Goal: Transaction & Acquisition: Download file/media

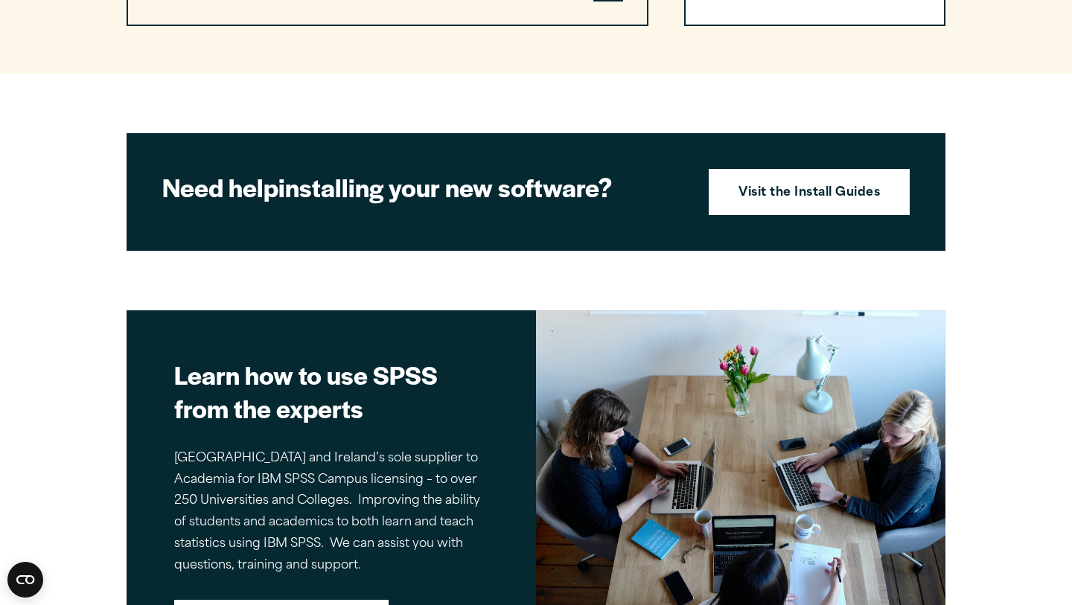
scroll to position [1562, 0]
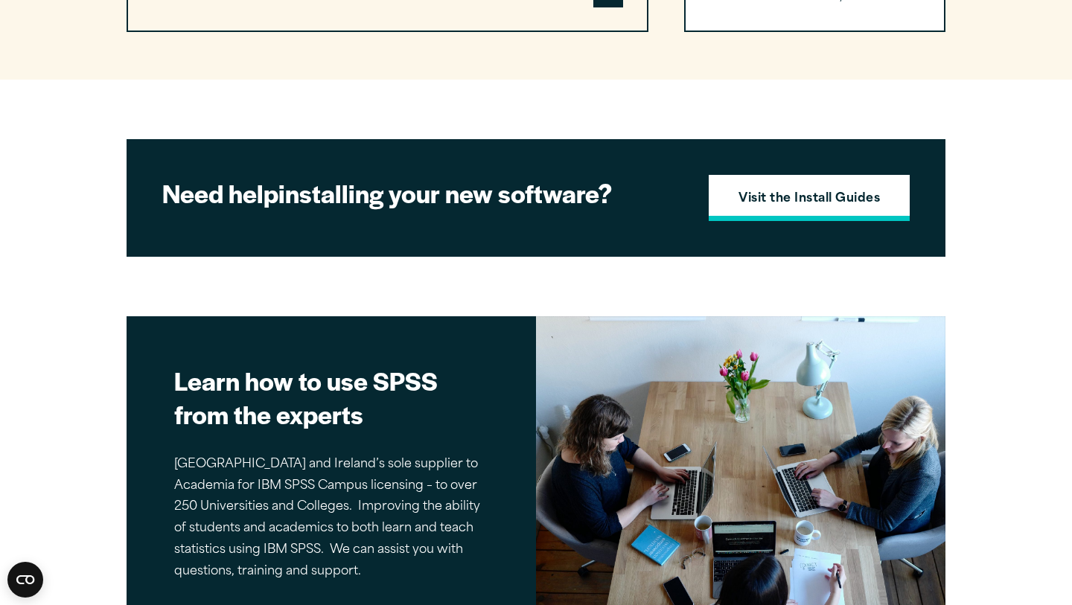
click at [783, 191] on link "Visit the Install Guides" at bounding box center [809, 198] width 201 height 46
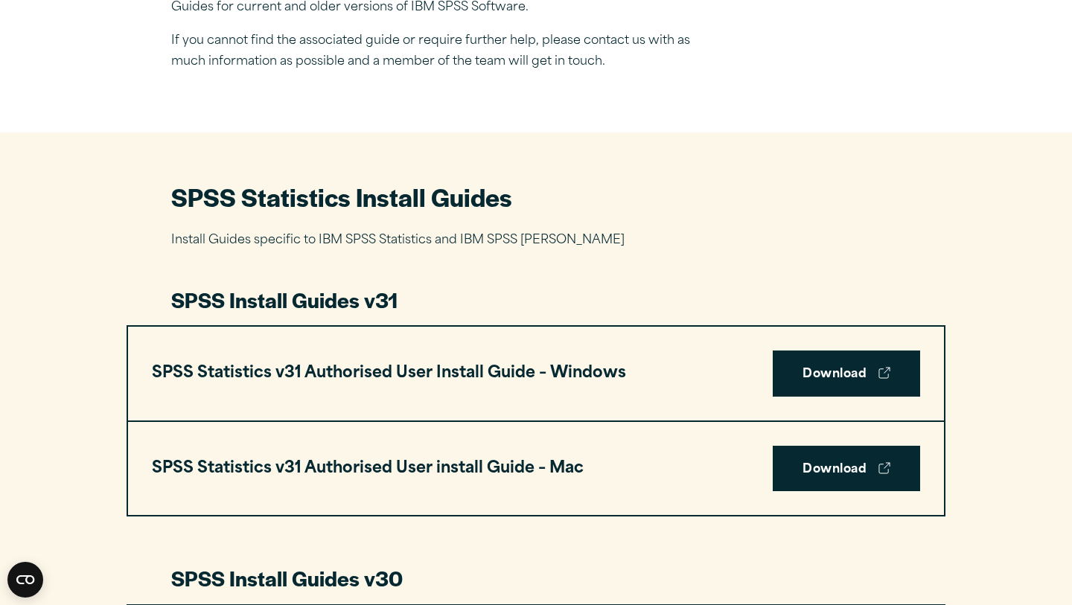
scroll to position [549, 0]
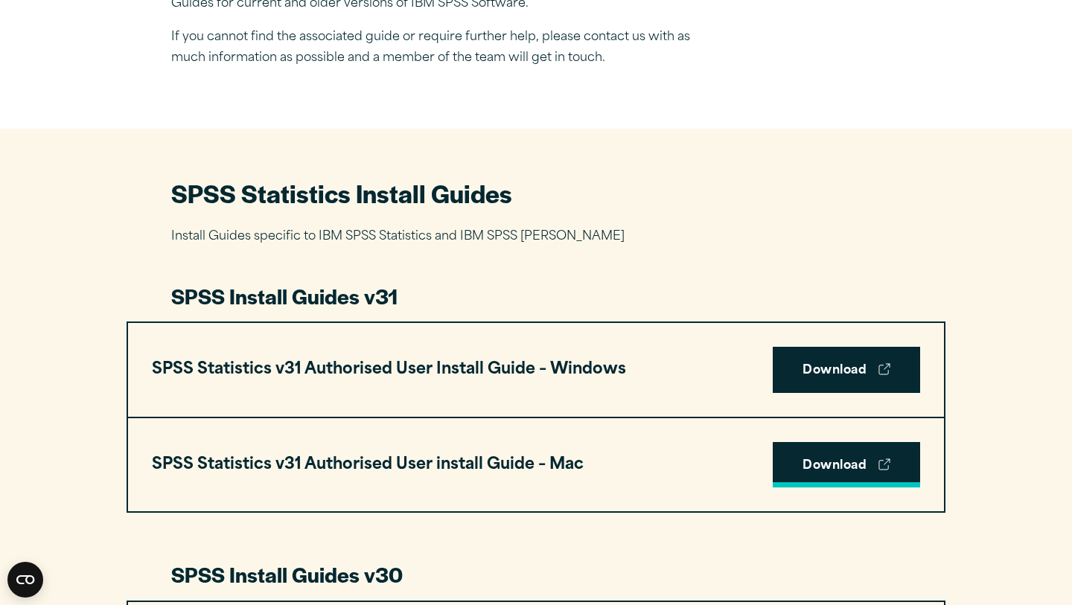
click at [862, 464] on link "Download" at bounding box center [846, 465] width 147 height 46
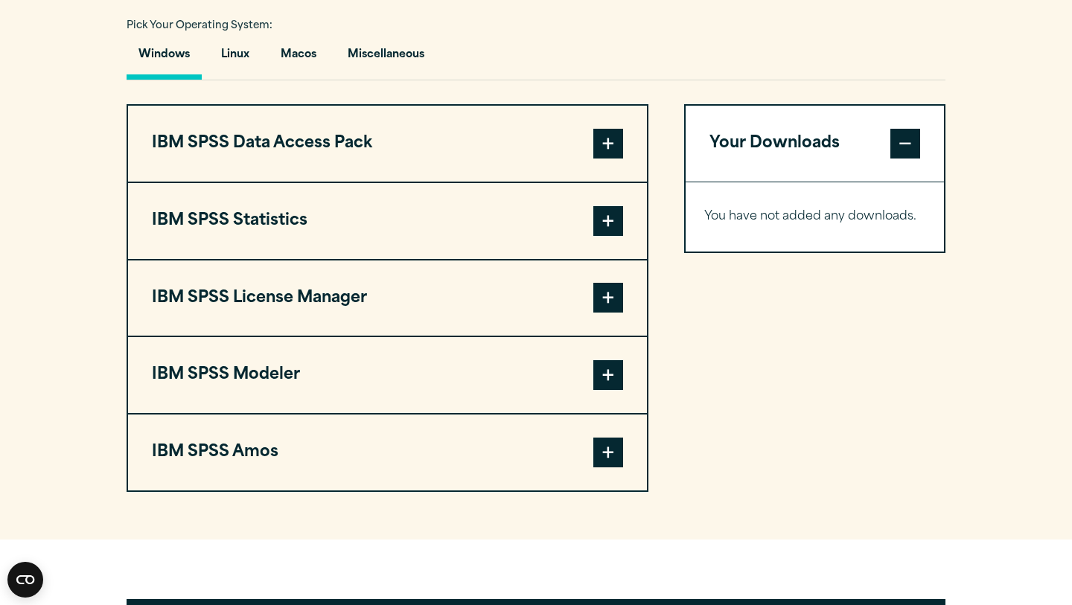
scroll to position [1104, 0]
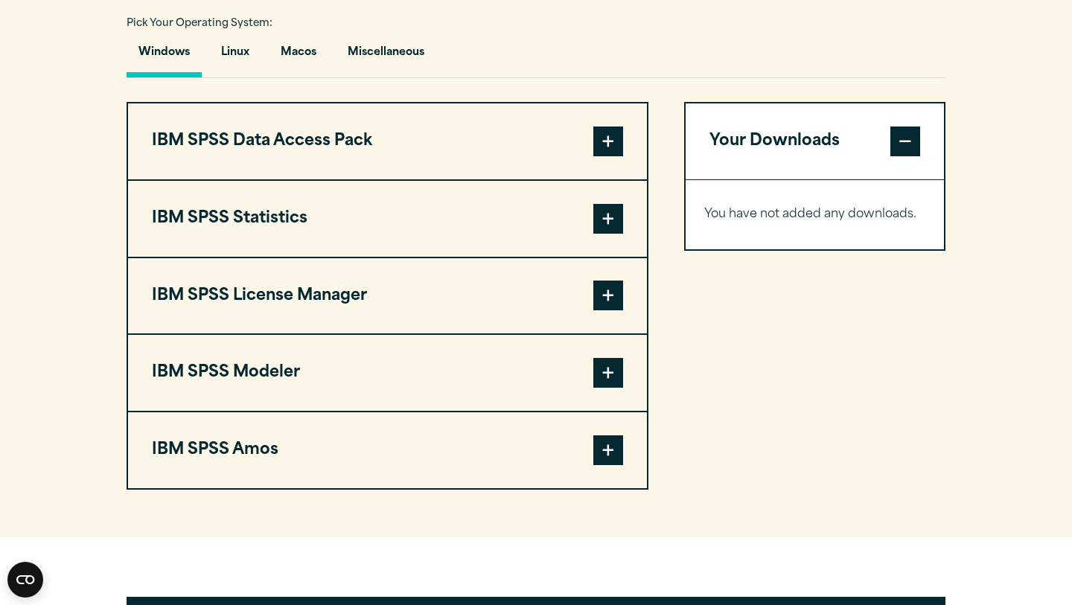
click at [599, 213] on span at bounding box center [608, 219] width 30 height 30
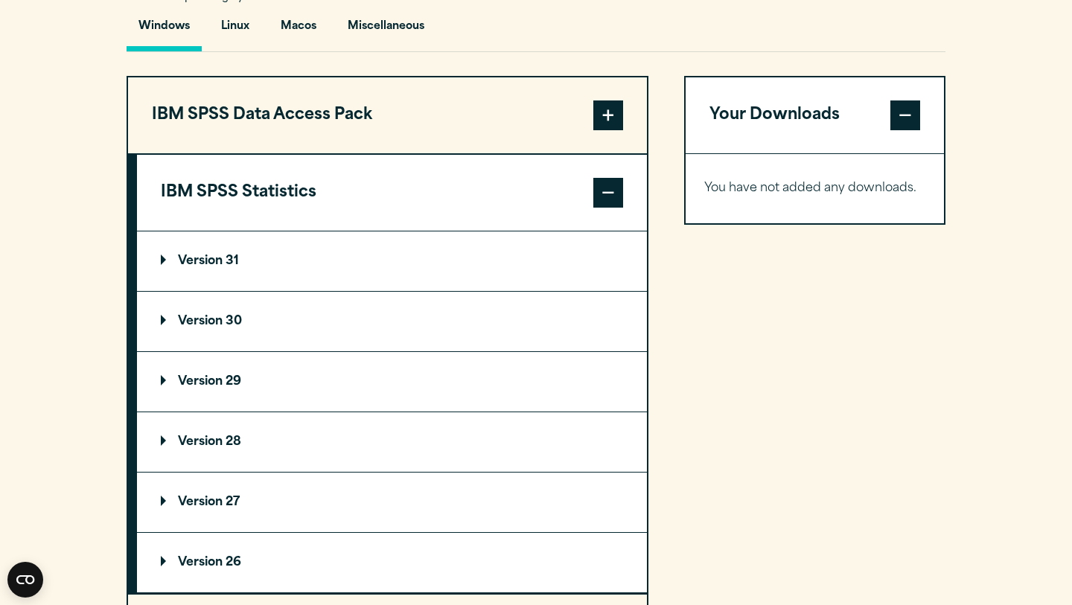
scroll to position [1138, 0]
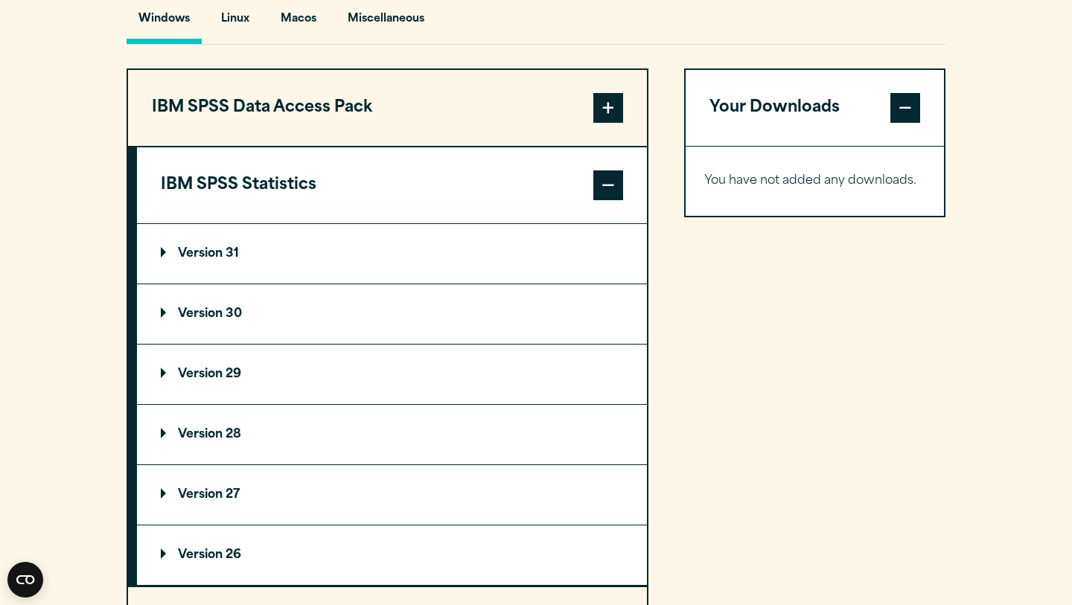
click at [436, 262] on summary "Version 31" at bounding box center [392, 254] width 510 height 60
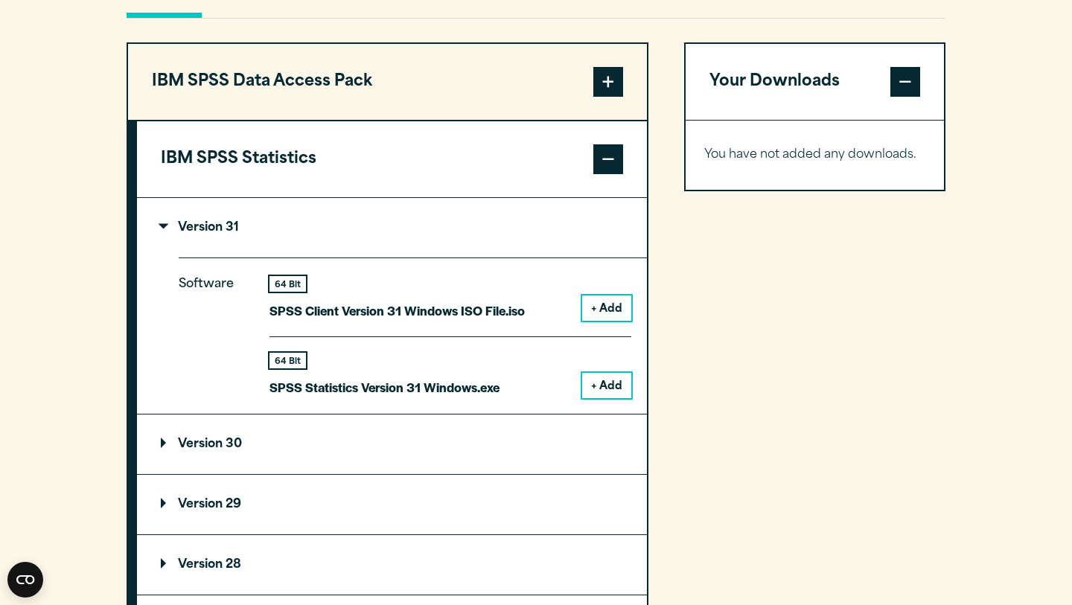
scroll to position [1165, 0]
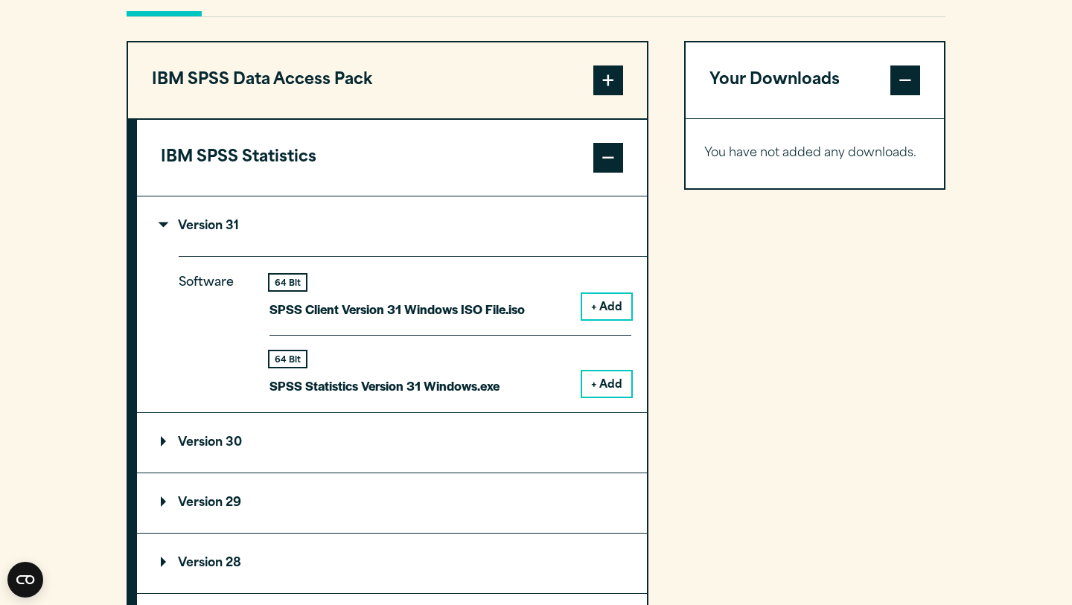
click at [405, 249] on summary "Version 31" at bounding box center [392, 227] width 510 height 60
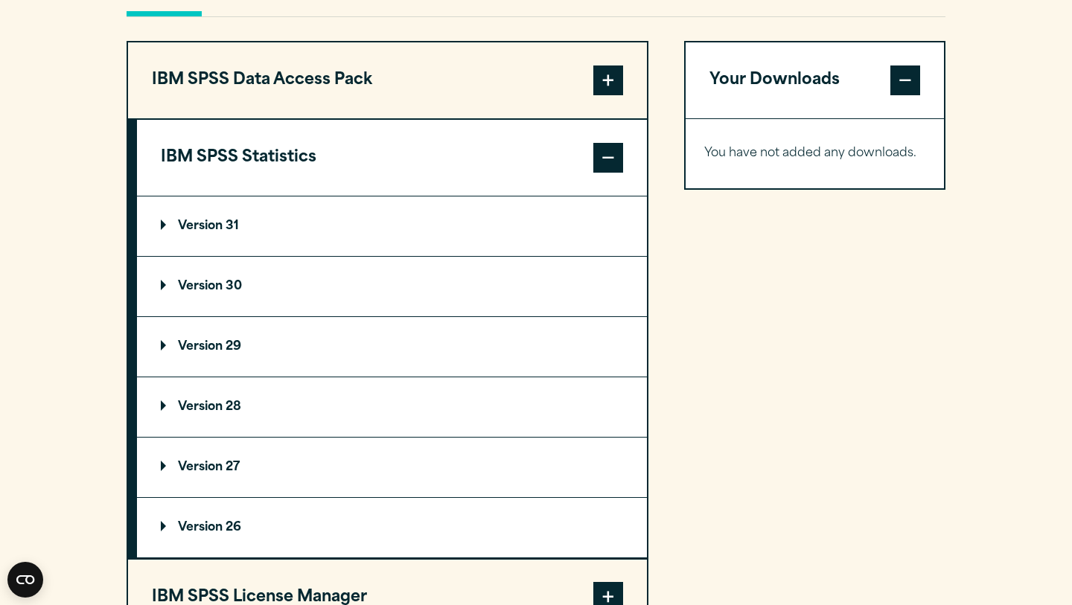
click at [392, 316] on summary "Version 30" at bounding box center [392, 287] width 510 height 60
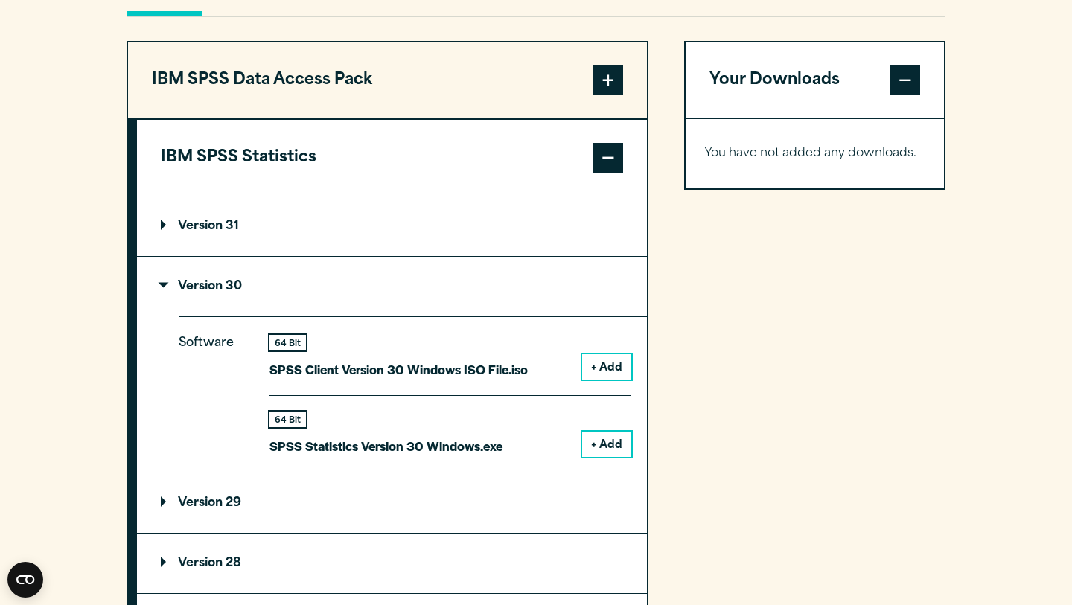
click at [392, 316] on summary "Version 30" at bounding box center [392, 287] width 510 height 60
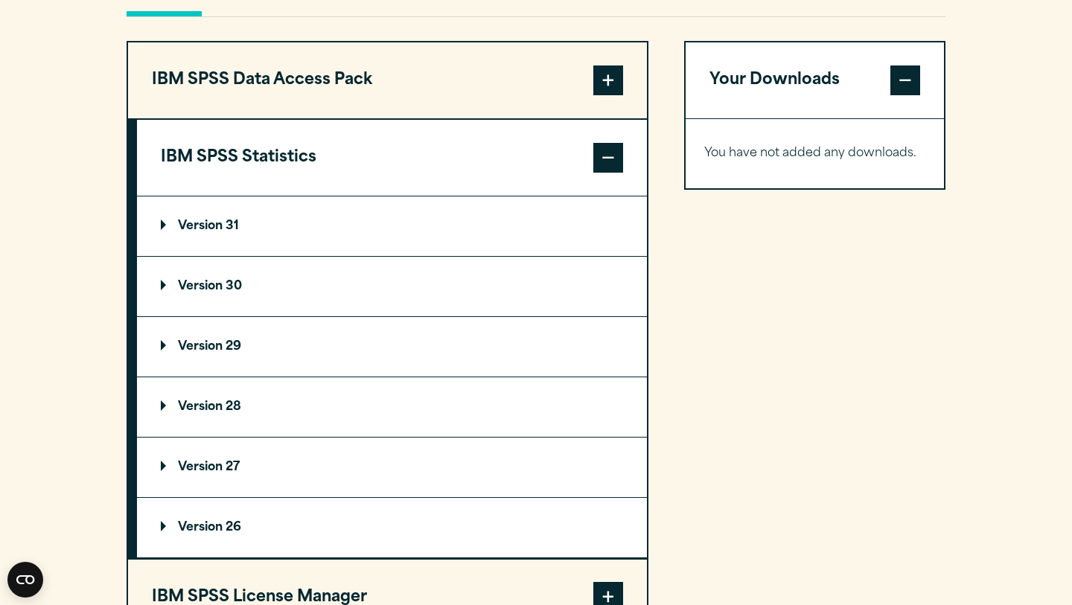
click at [399, 249] on summary "Version 31" at bounding box center [392, 227] width 510 height 60
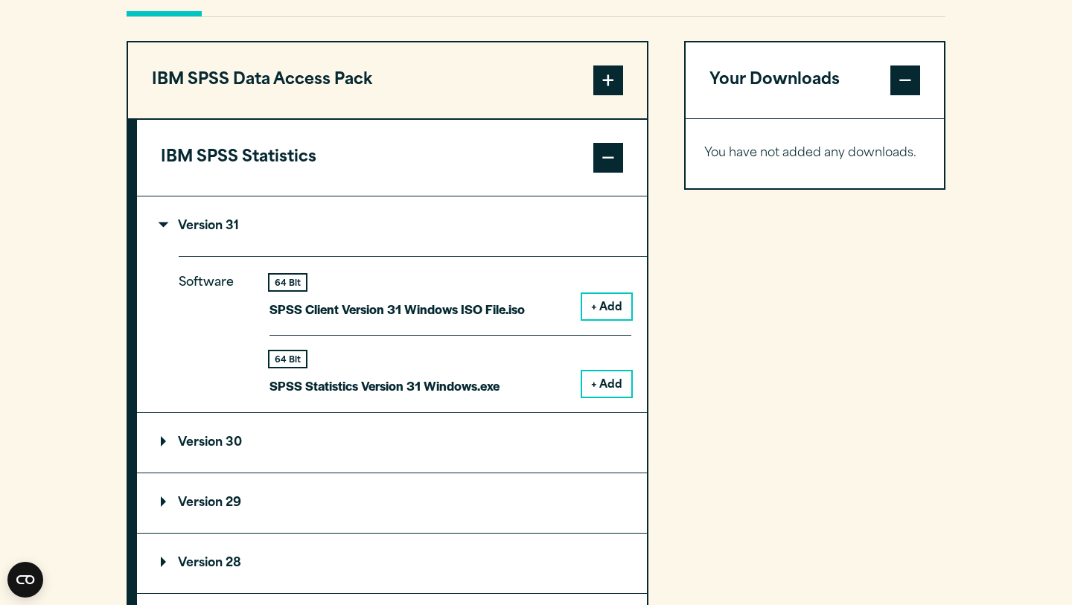
click at [592, 311] on button "+ Add" at bounding box center [606, 306] width 49 height 25
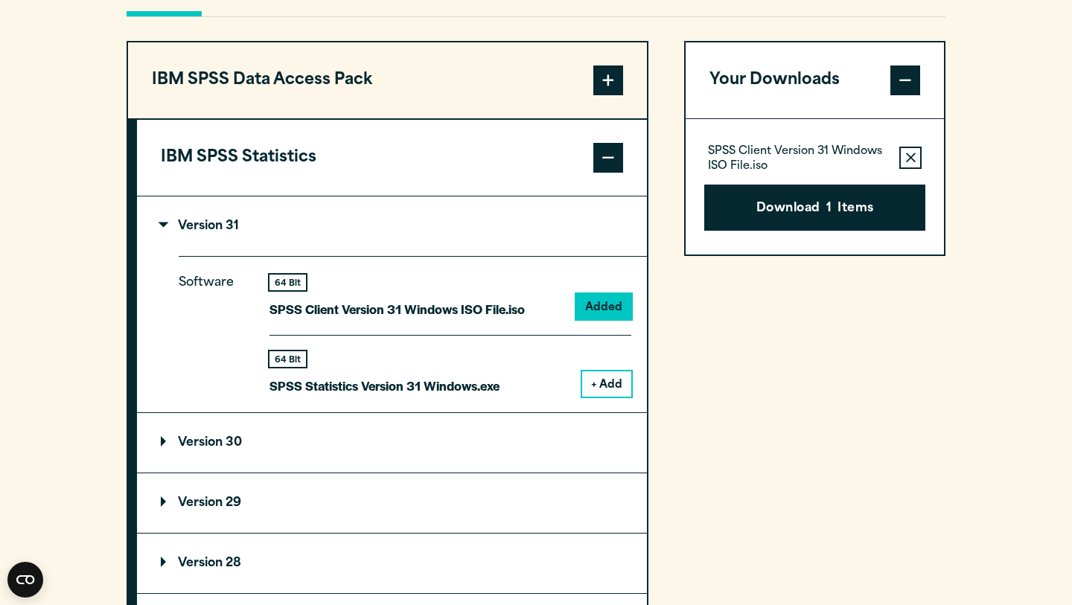
click at [413, 456] on summary "Version 30" at bounding box center [392, 443] width 510 height 60
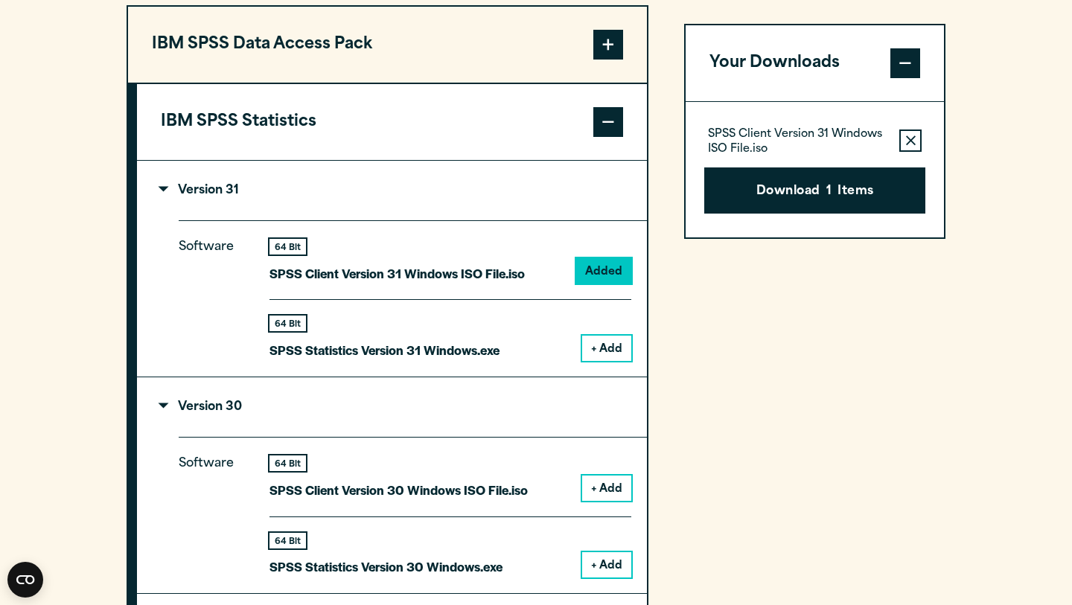
scroll to position [1163, 0]
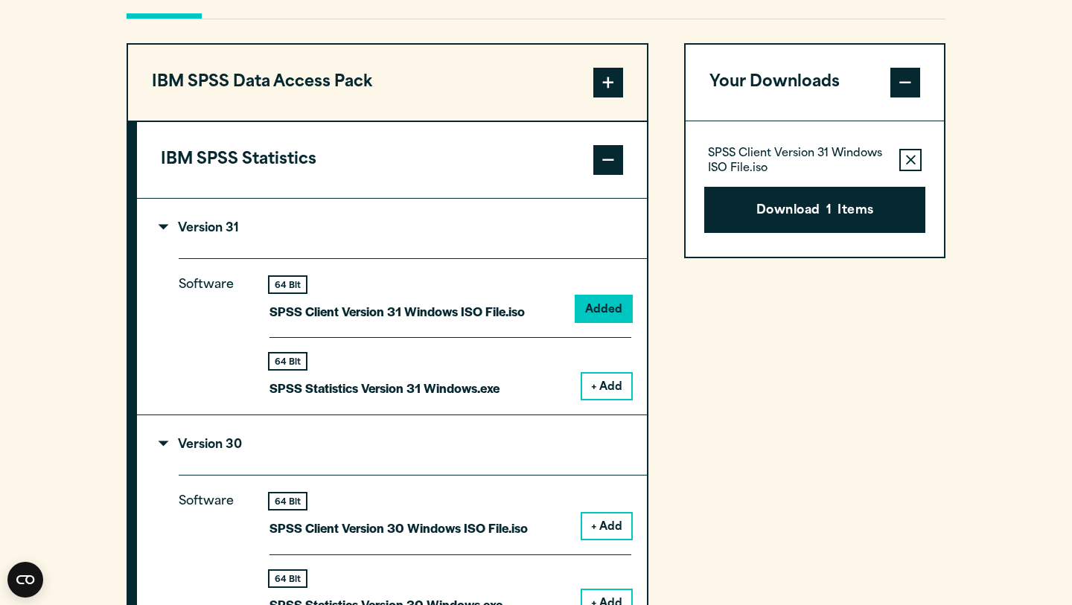
click at [387, 447] on summary "Version 30" at bounding box center [392, 445] width 510 height 60
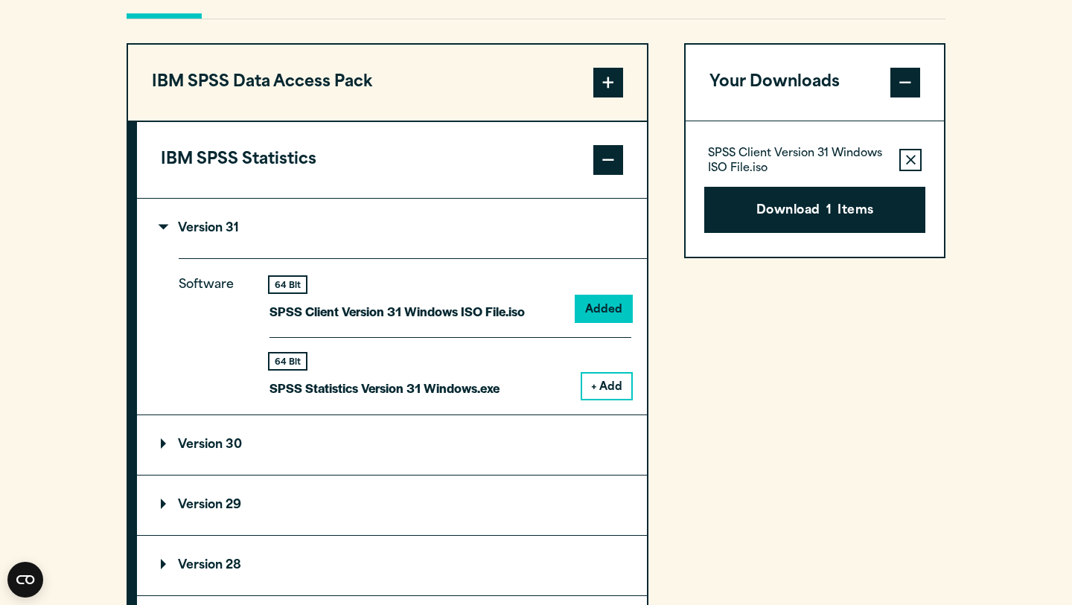
click at [366, 225] on summary "Version 31" at bounding box center [392, 229] width 510 height 60
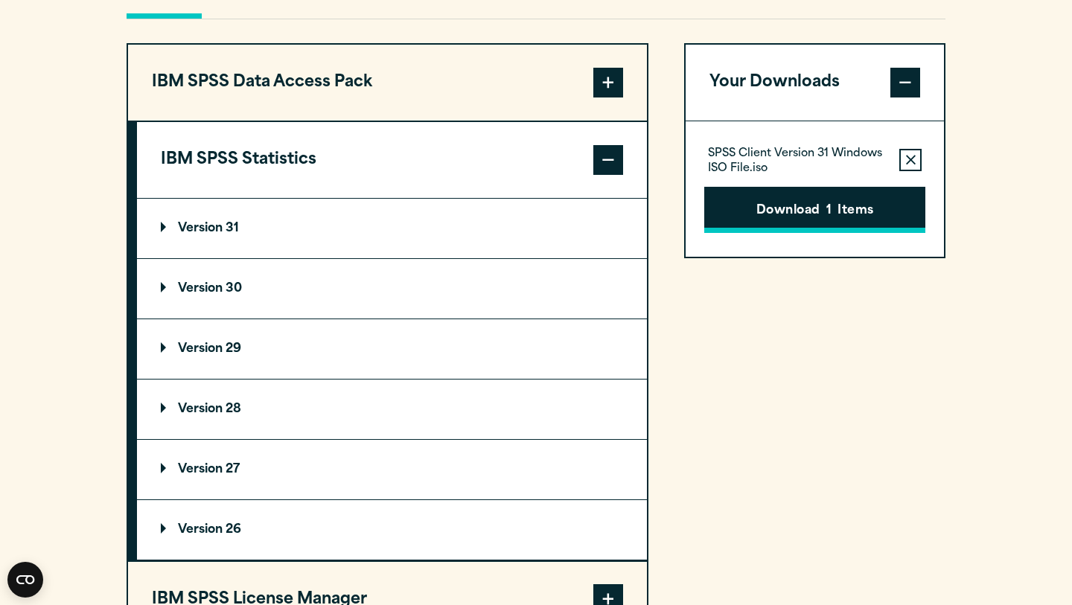
click at [783, 230] on button "Download 1 Items" at bounding box center [814, 210] width 221 height 46
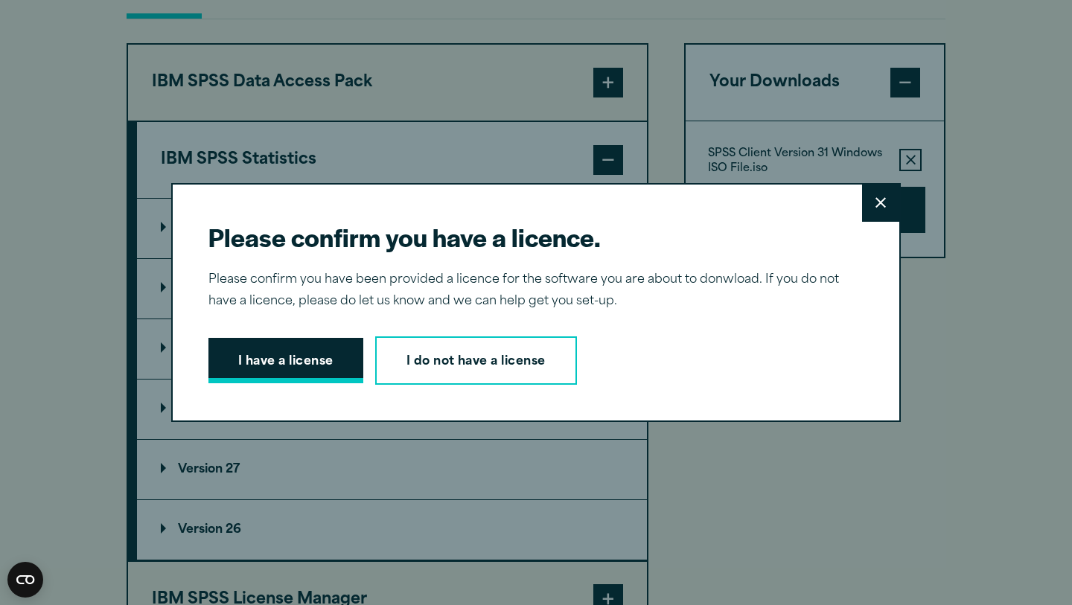
click at [314, 369] on button "I have a license" at bounding box center [285, 361] width 155 height 46
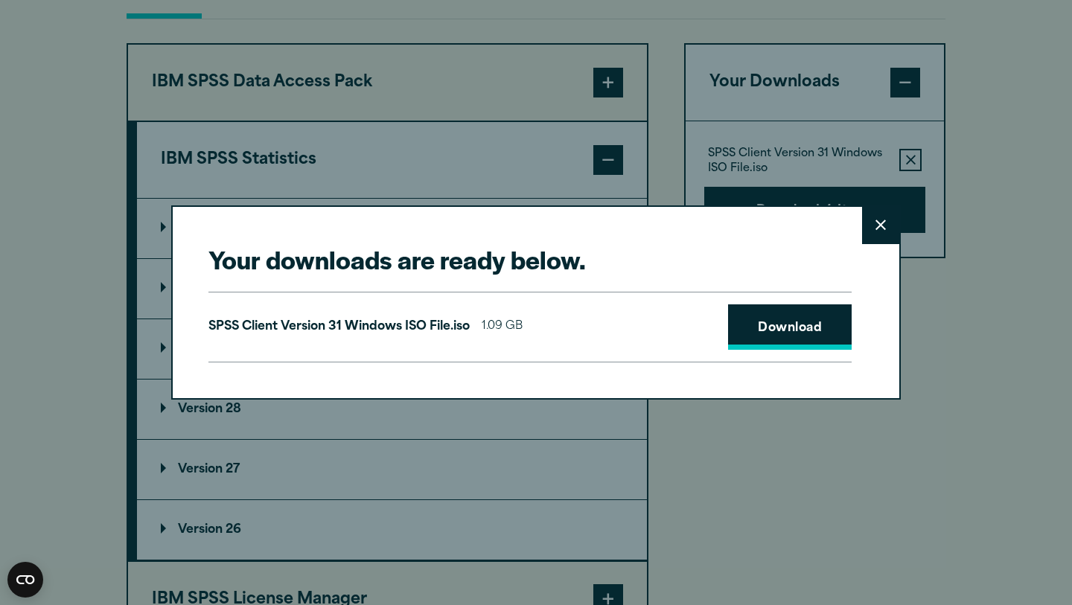
click at [797, 327] on link "Download" at bounding box center [790, 327] width 124 height 46
click at [887, 229] on button "Close" at bounding box center [880, 225] width 37 height 37
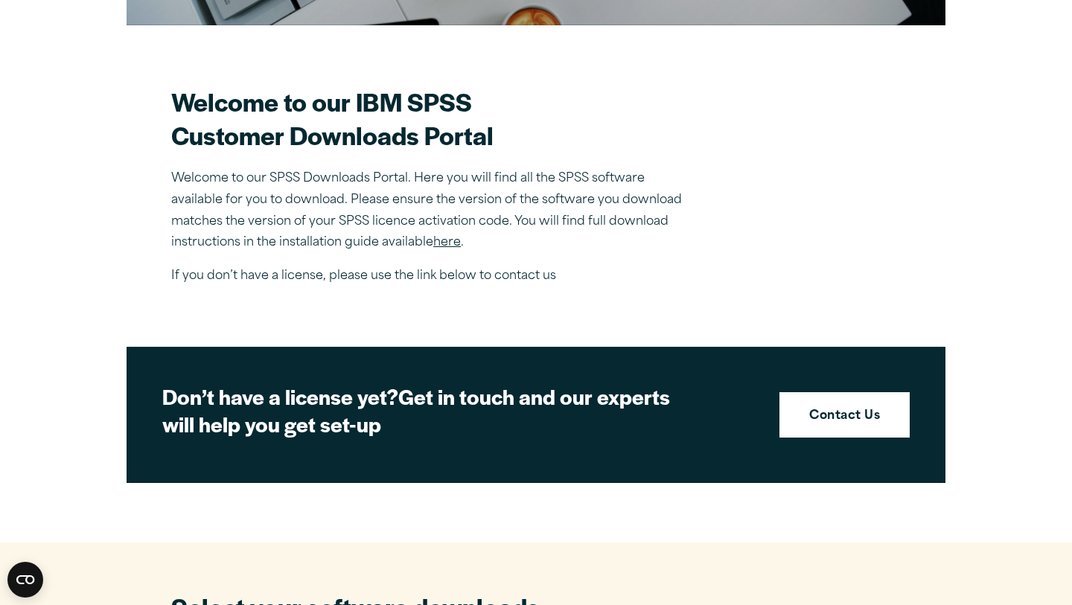
scroll to position [386, 0]
